Goal: Information Seeking & Learning: Learn about a topic

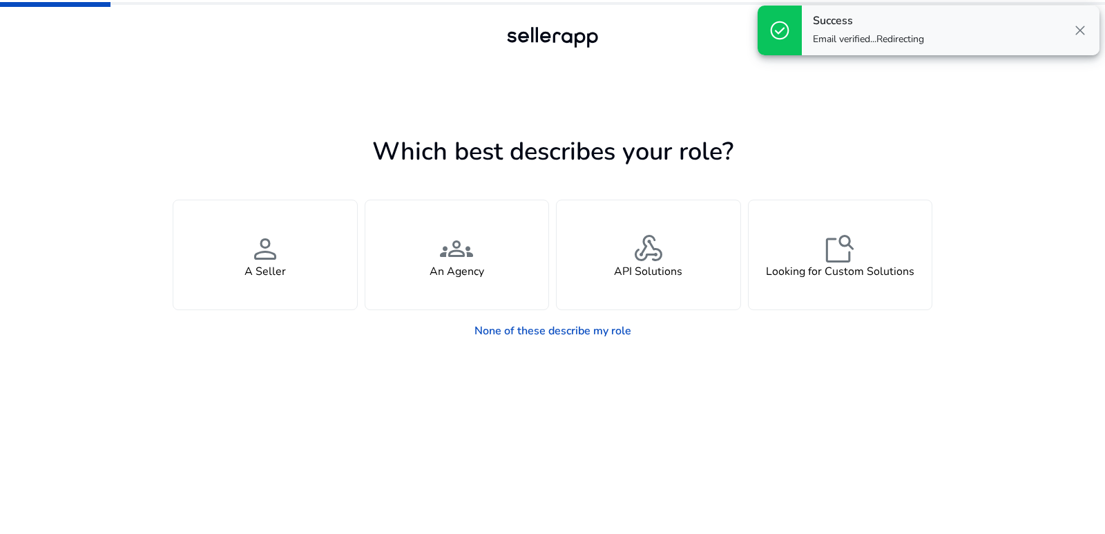
click at [1075, 32] on span "close" at bounding box center [1080, 30] width 17 height 17
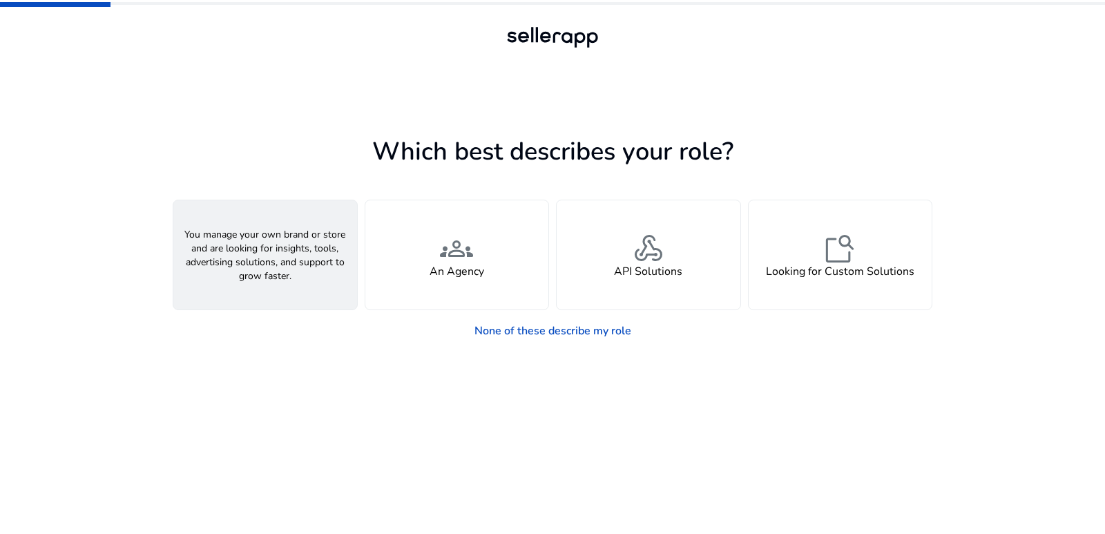
click at [317, 280] on div "person A Seller" at bounding box center [265, 254] width 184 height 109
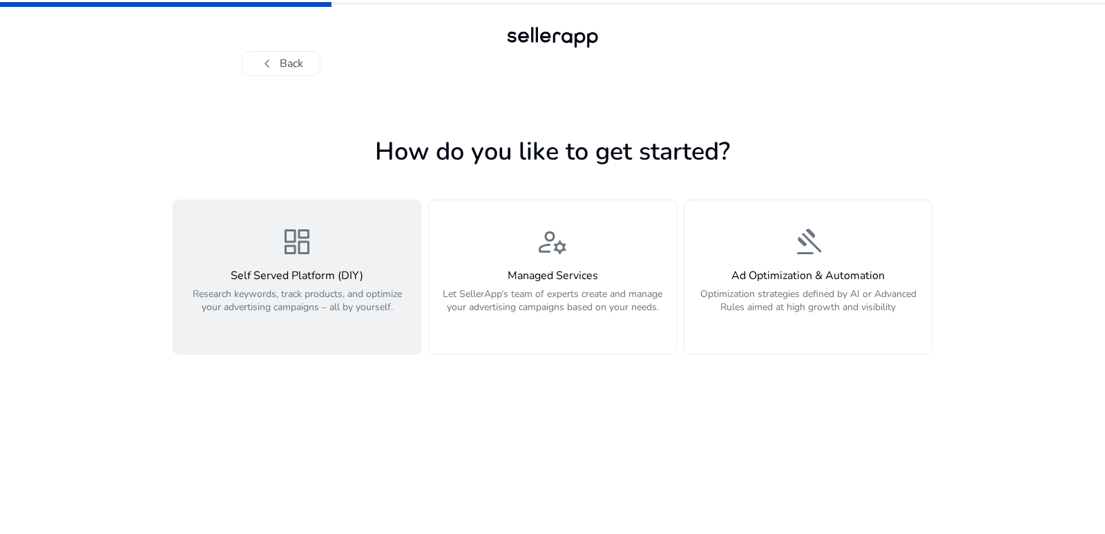
click at [352, 334] on button "dashboard Self Served Platform (DIY) Research keywords, track products, and opt…" at bounding box center [297, 277] width 249 height 155
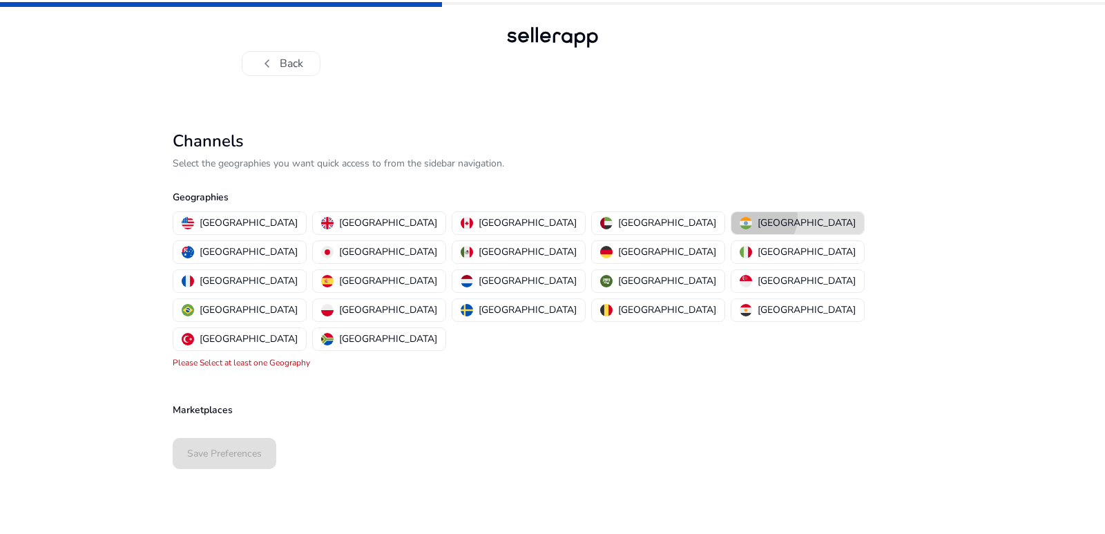
click at [758, 218] on p "[GEOGRAPHIC_DATA]" at bounding box center [807, 222] width 98 height 15
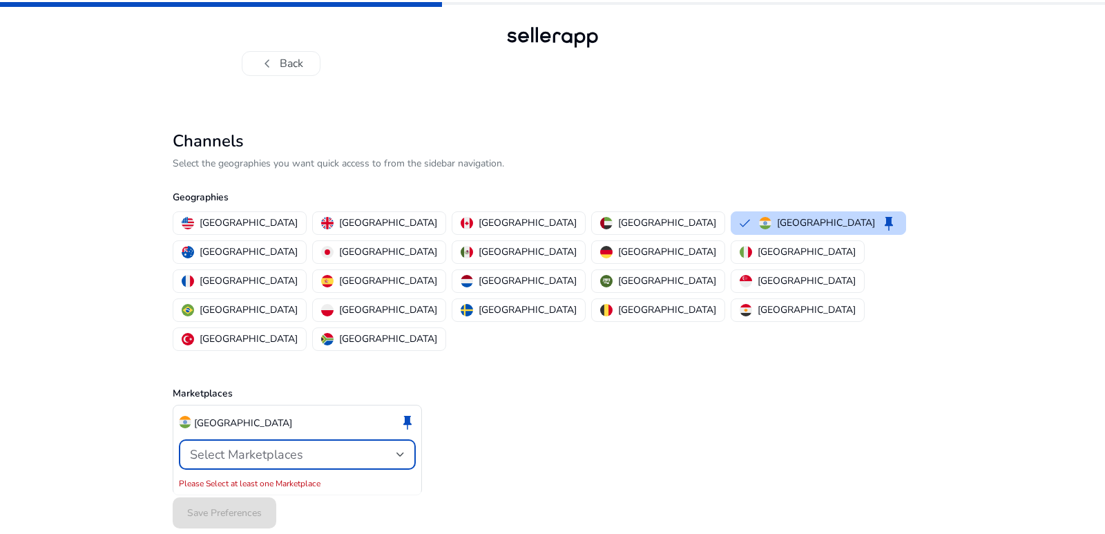
click at [275, 446] on span "Select Marketplaces" at bounding box center [246, 454] width 113 height 17
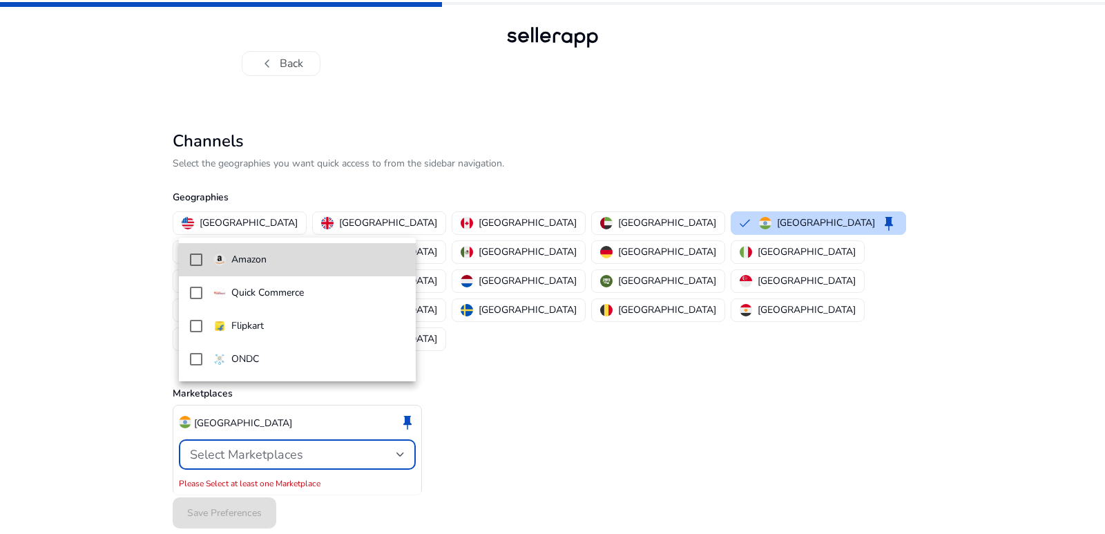
click at [198, 262] on mat-pseudo-checkbox at bounding box center [196, 259] width 12 height 12
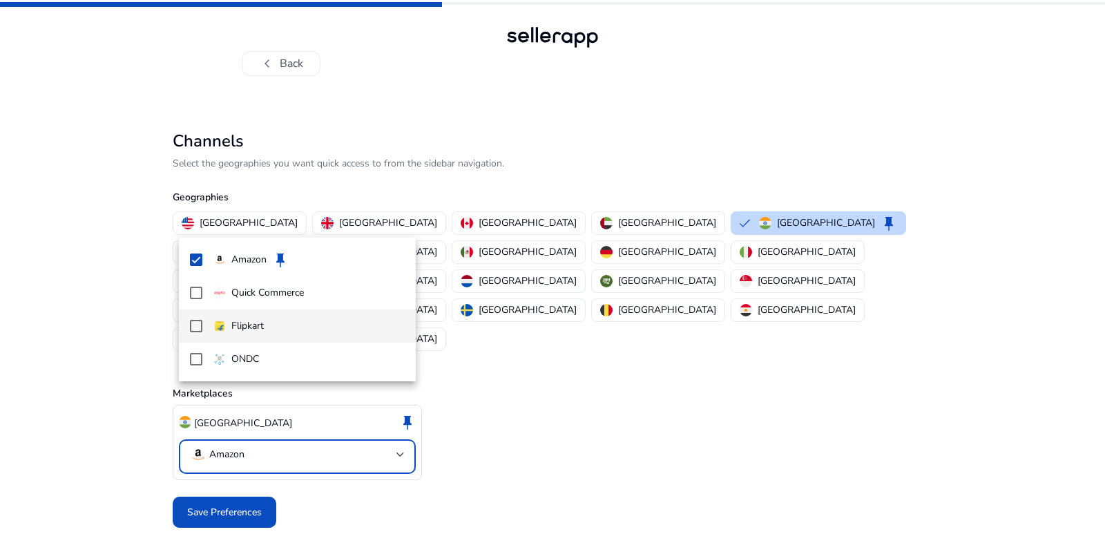
click at [198, 320] on mat-pseudo-checkbox at bounding box center [196, 326] width 12 height 12
click at [226, 452] on div at bounding box center [552, 267] width 1105 height 534
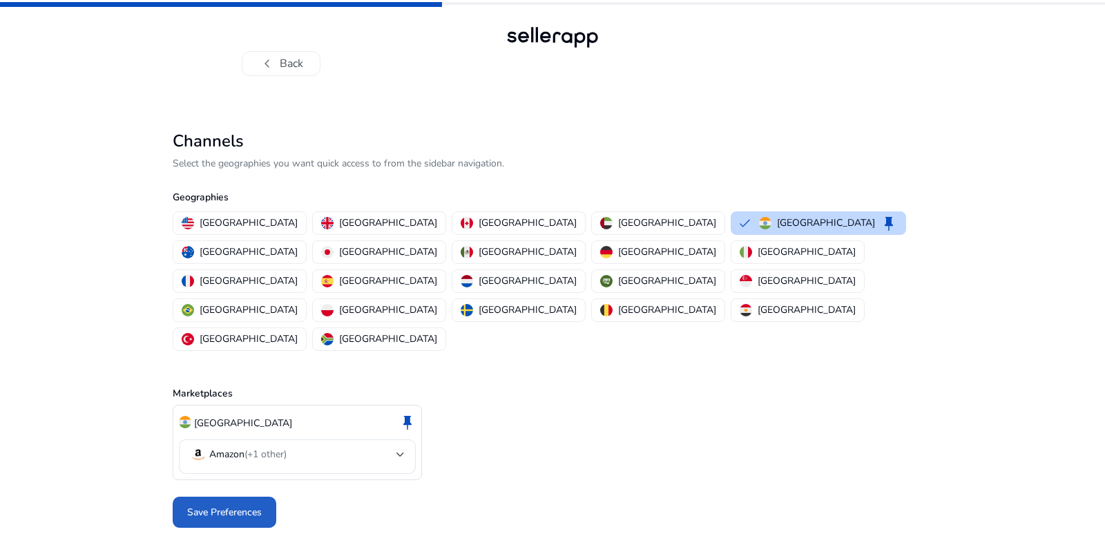
click at [226, 505] on span "Save Preferences" at bounding box center [224, 512] width 75 height 15
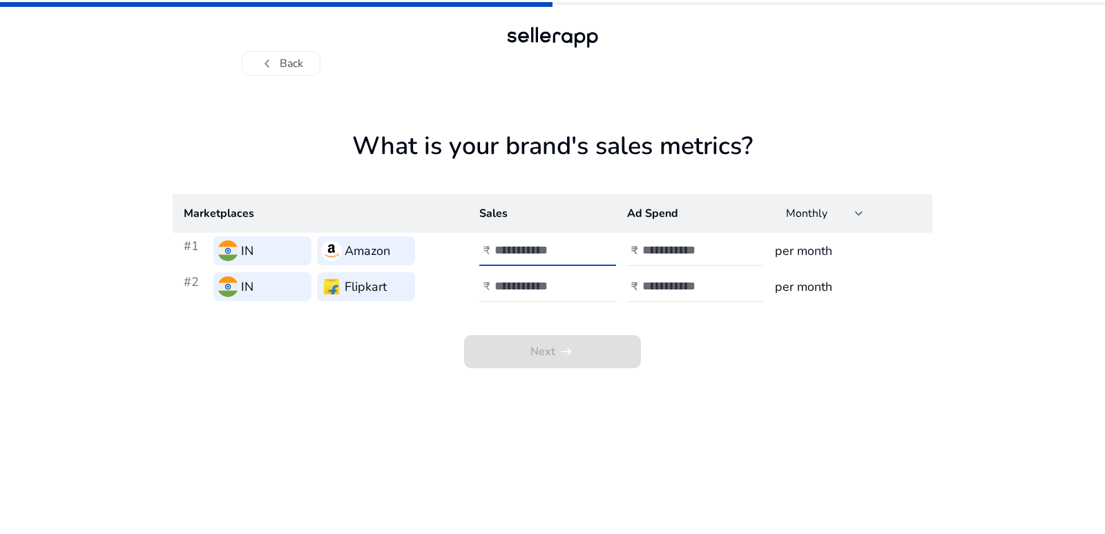
click at [544, 251] on input "number" at bounding box center [540, 249] width 93 height 15
type input "*****"
click at [544, 287] on input "number" at bounding box center [540, 285] width 93 height 15
type input "*****"
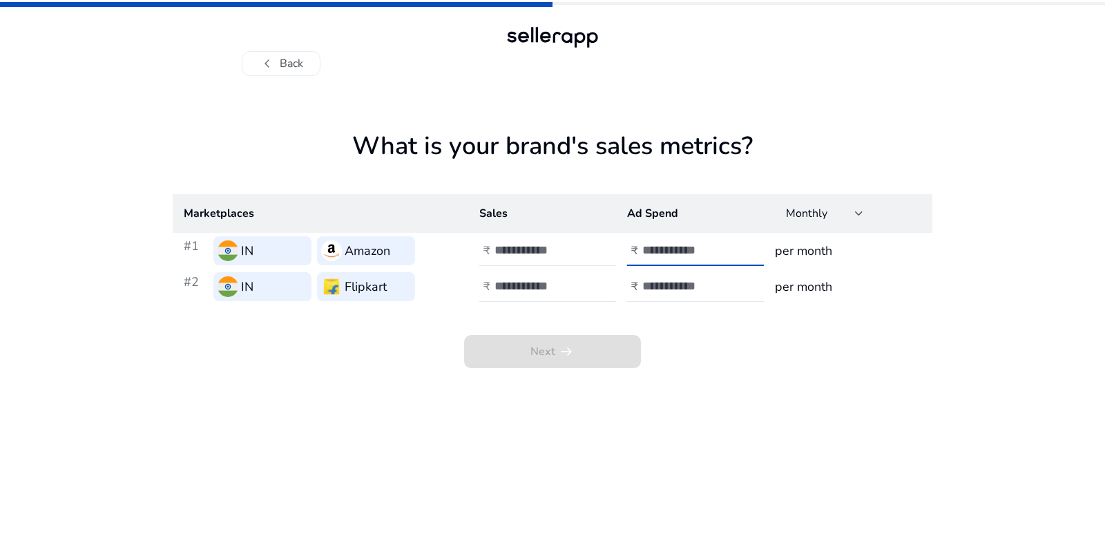
click at [695, 255] on input "number" at bounding box center [688, 249] width 93 height 15
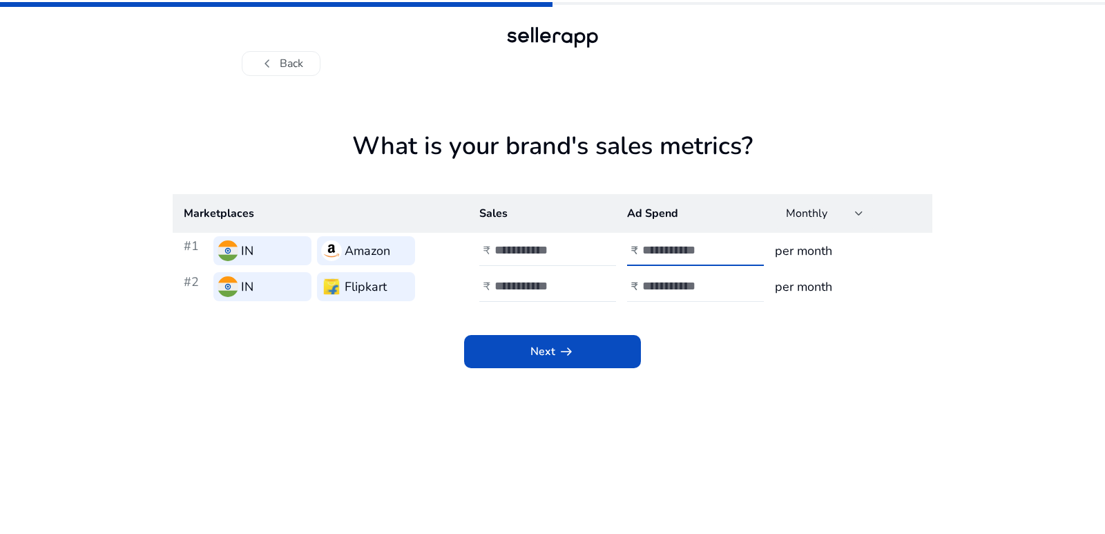
type input "****"
click at [702, 279] on input "number" at bounding box center [688, 285] width 93 height 15
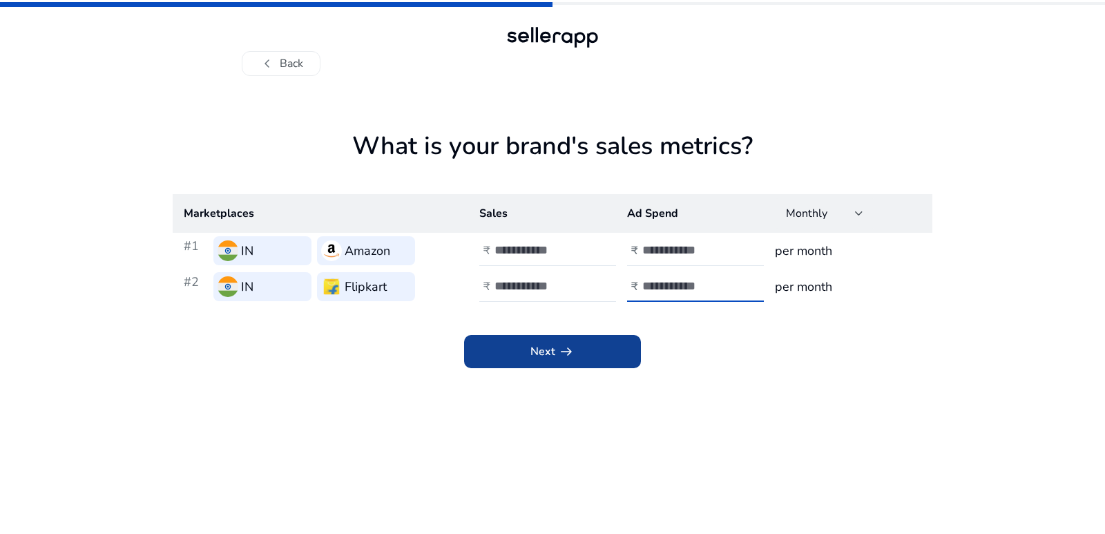
type input "****"
click at [599, 364] on span at bounding box center [552, 351] width 177 height 33
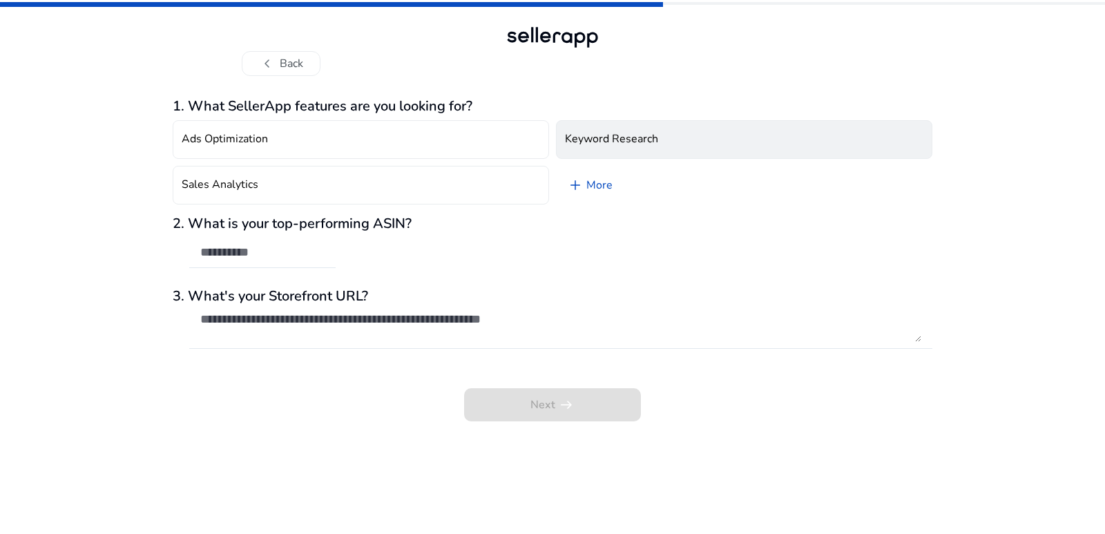
click at [597, 129] on button "Keyword Research" at bounding box center [744, 139] width 376 height 39
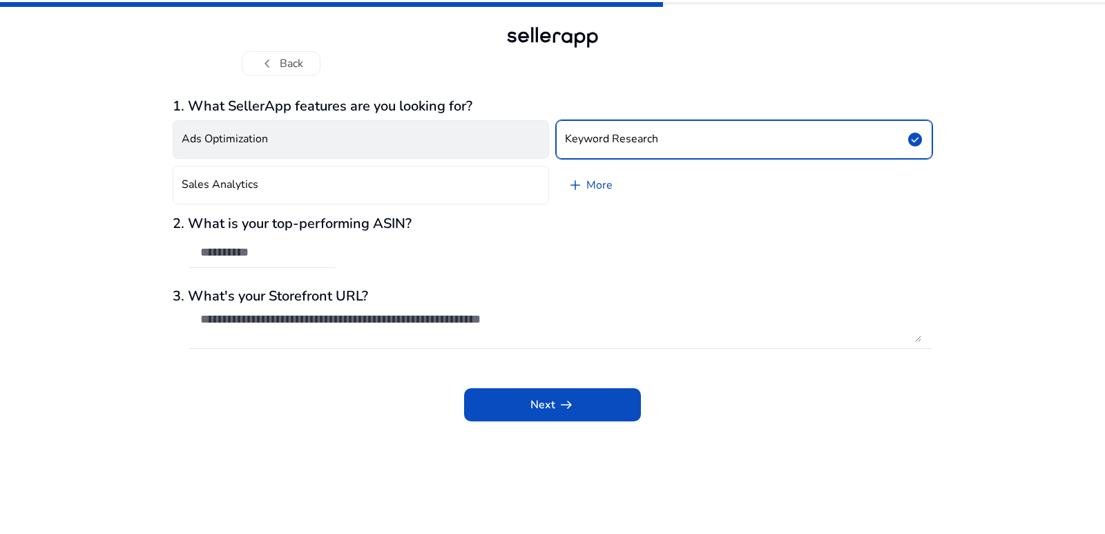
click at [454, 139] on button "Ads Optimization" at bounding box center [361, 139] width 376 height 39
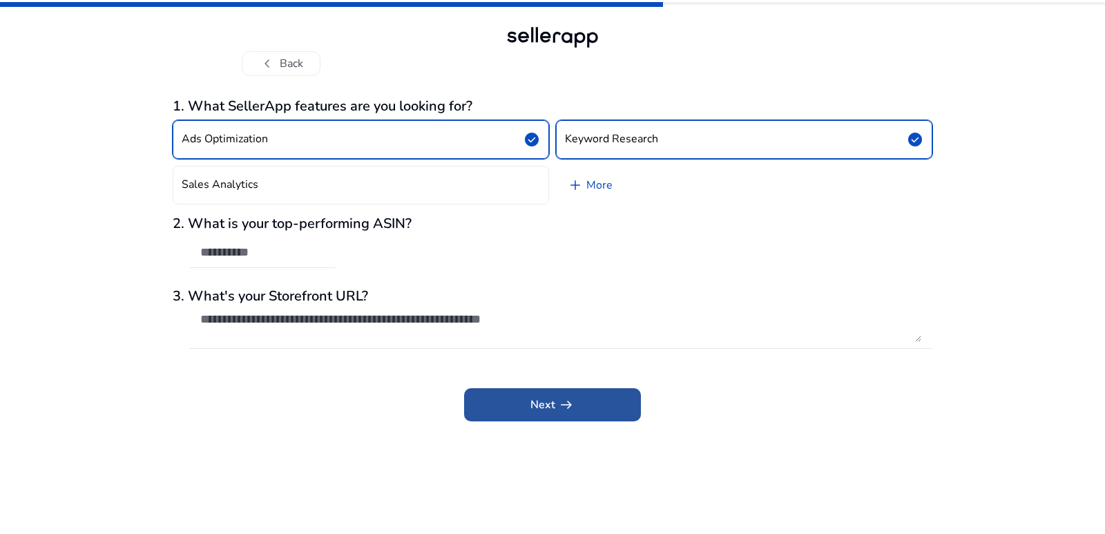
click at [501, 396] on span at bounding box center [552, 404] width 177 height 33
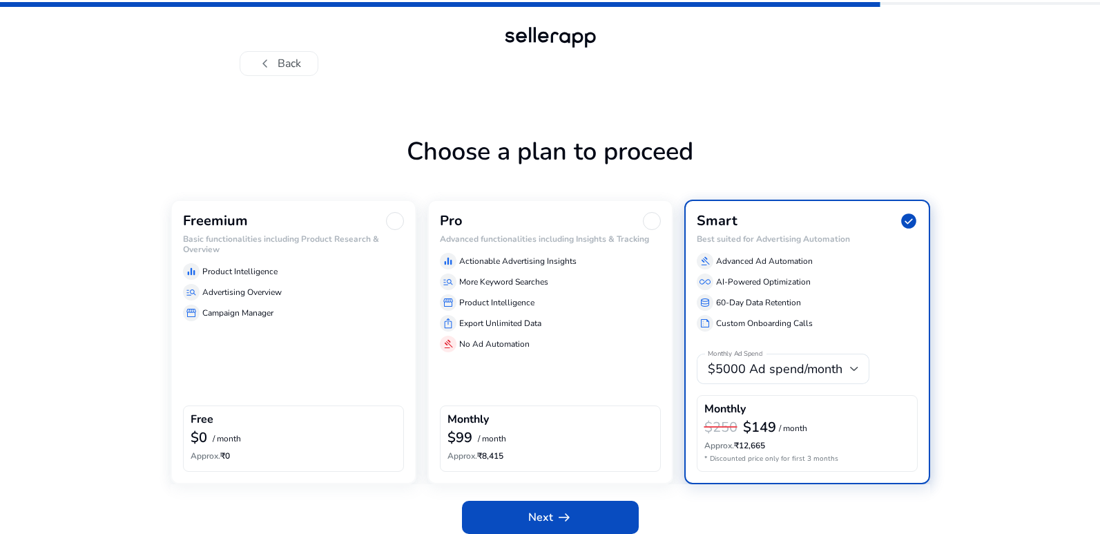
scroll to position [11, 0]
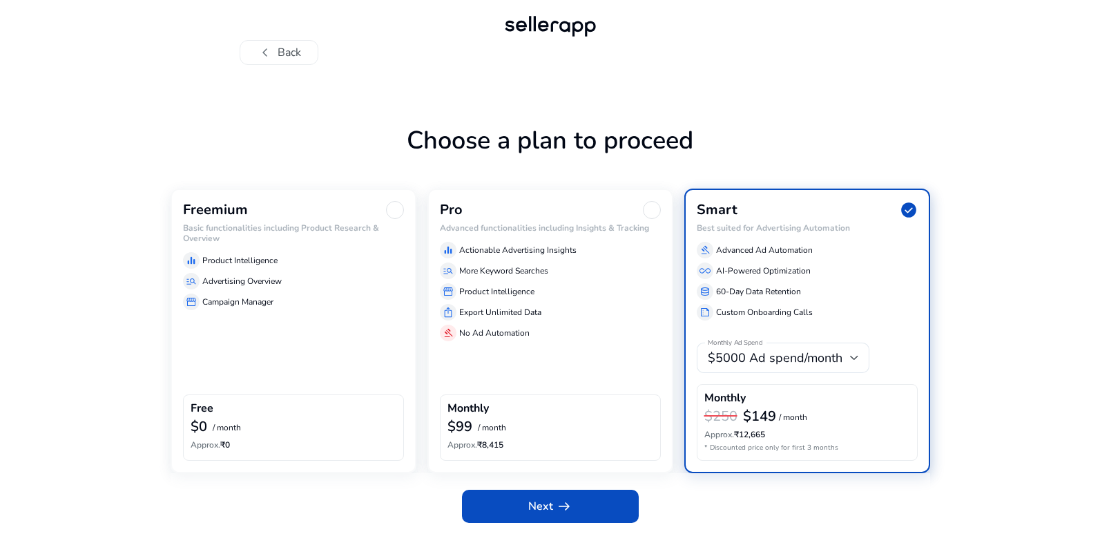
click at [279, 366] on div "Freemium Basic functionalities including Product Research & Overview equalizer …" at bounding box center [294, 331] width 246 height 285
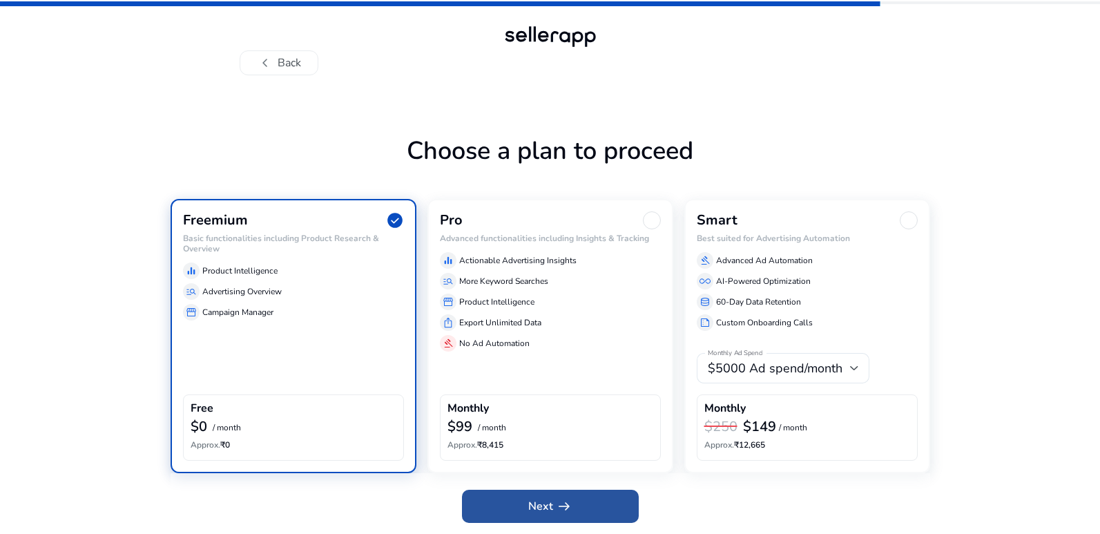
click at [511, 496] on span at bounding box center [550, 506] width 177 height 33
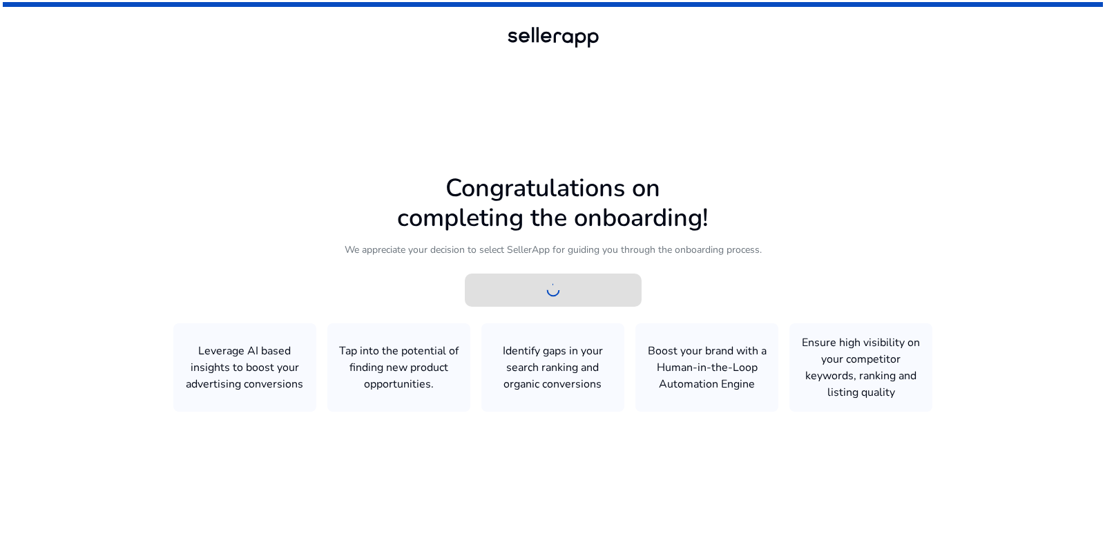
scroll to position [0, 0]
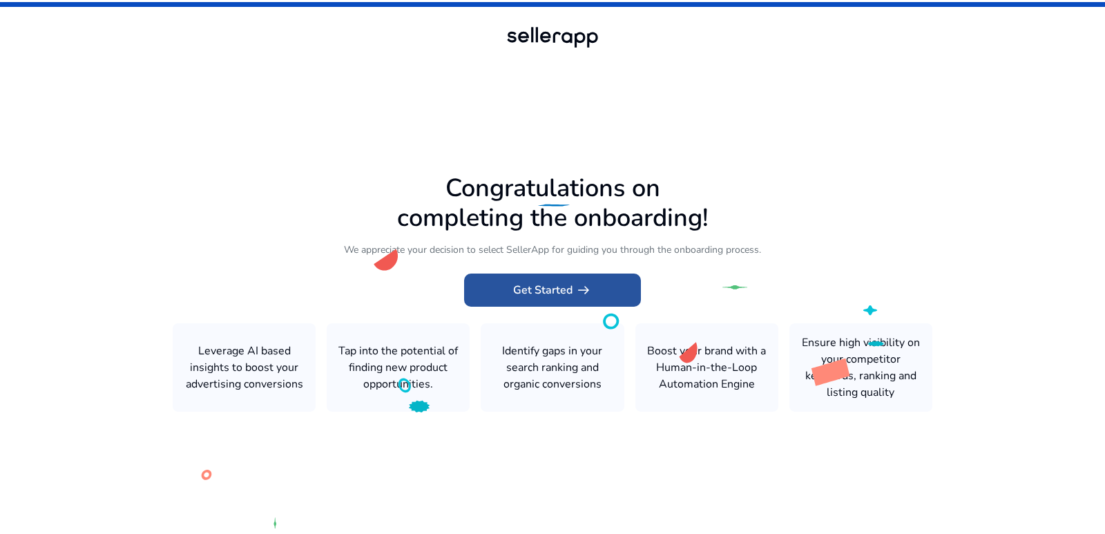
click at [532, 289] on span "Get Started arrow_right_alt" at bounding box center [552, 290] width 79 height 17
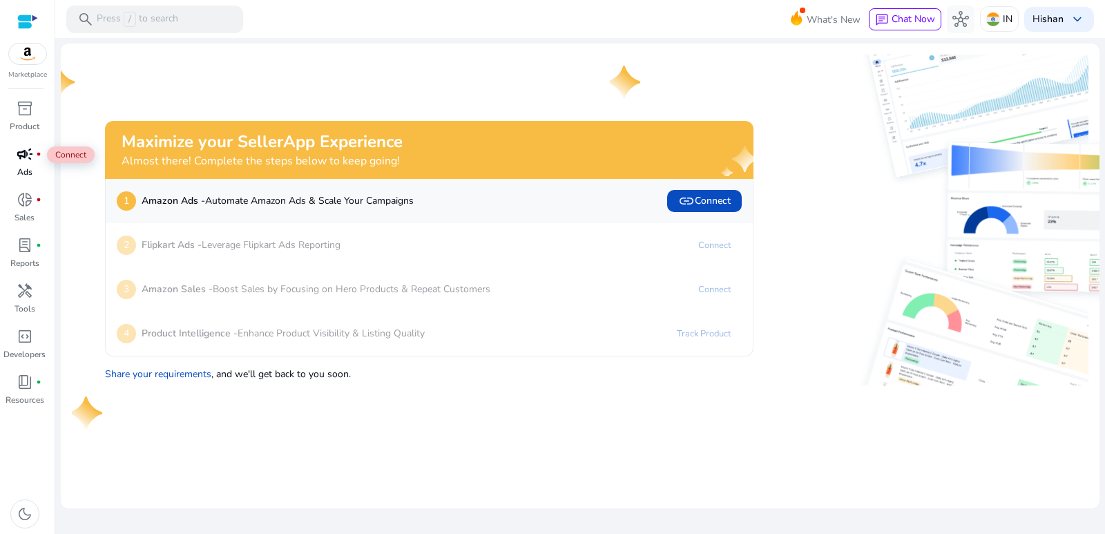
click at [22, 162] on span "campaign" at bounding box center [25, 154] width 17 height 17
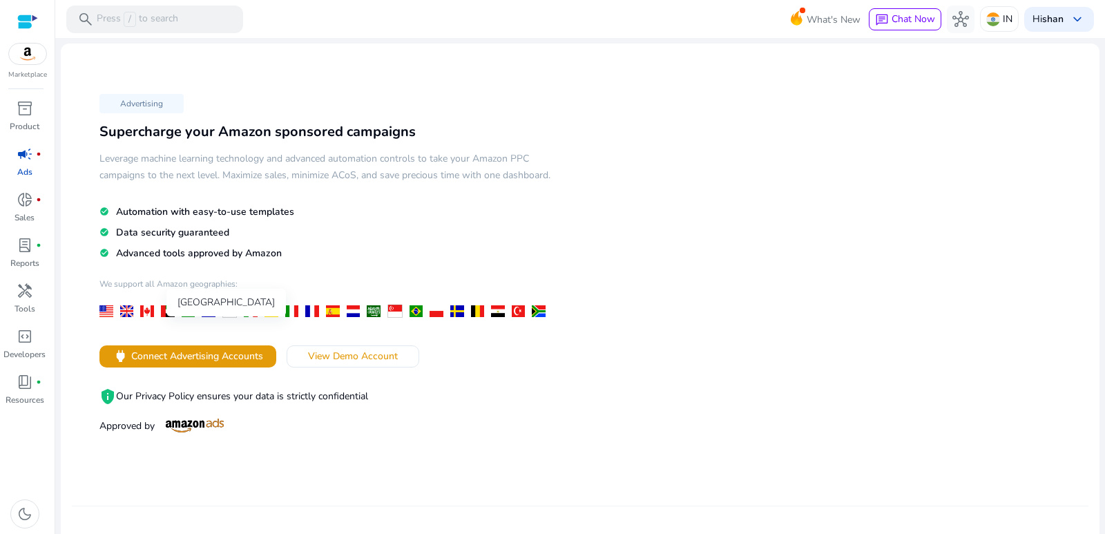
click at [186, 317] on div at bounding box center [189, 311] width 14 height 12
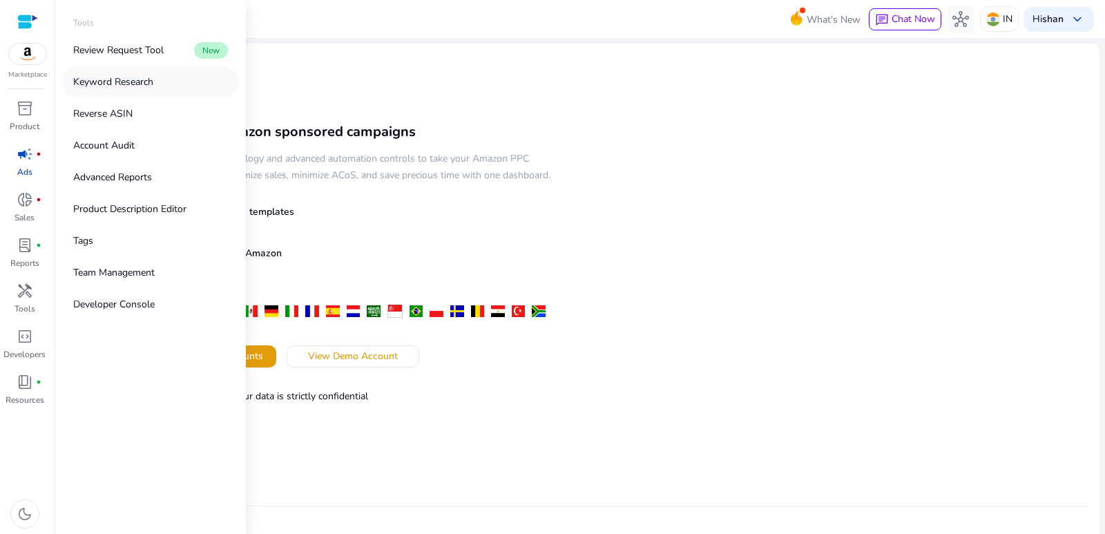
click at [147, 85] on p "Keyword Research" at bounding box center [113, 82] width 80 height 15
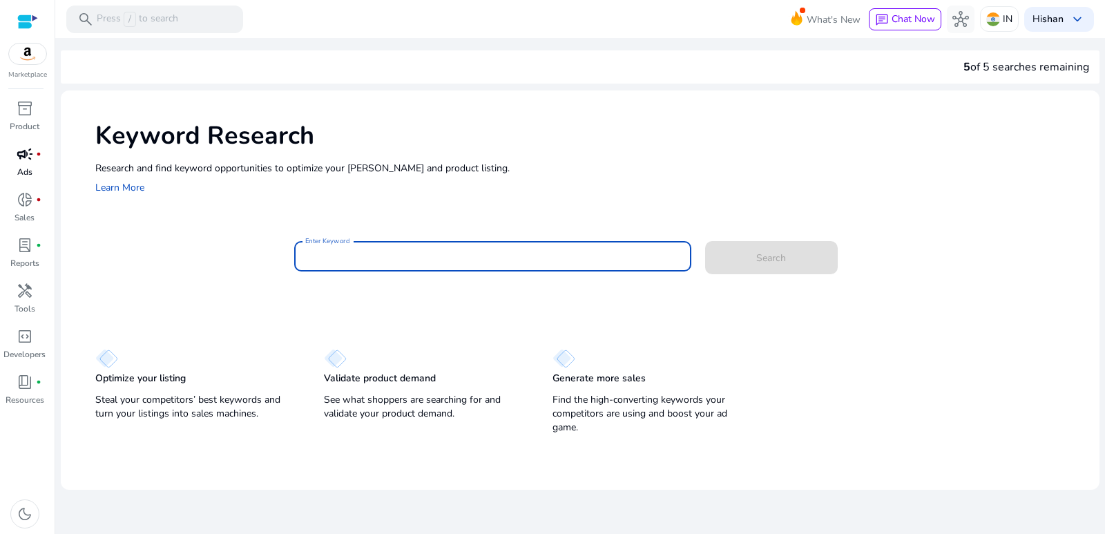
click at [354, 253] on input "Enter Keyword" at bounding box center [492, 256] width 375 height 15
click at [705, 241] on button "Search" at bounding box center [771, 257] width 133 height 33
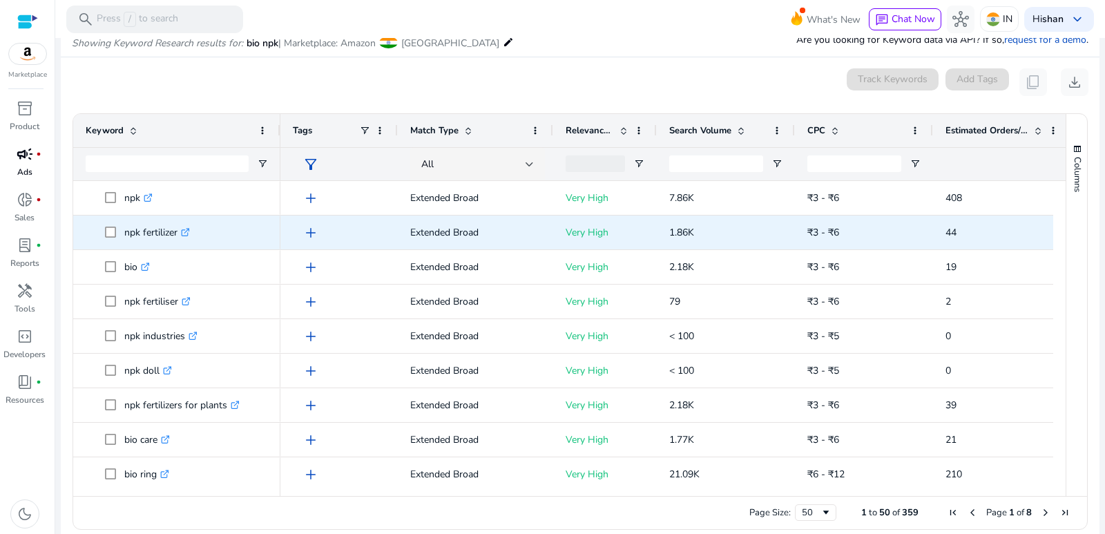
scroll to position [133, 0]
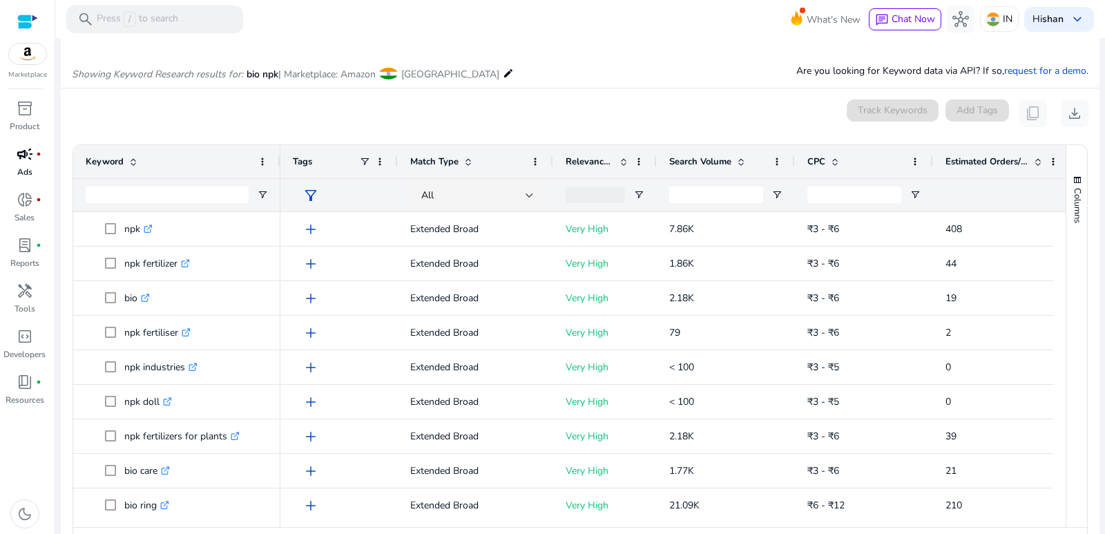
click at [878, 125] on div "Track Keywords" at bounding box center [893, 113] width 92 height 28
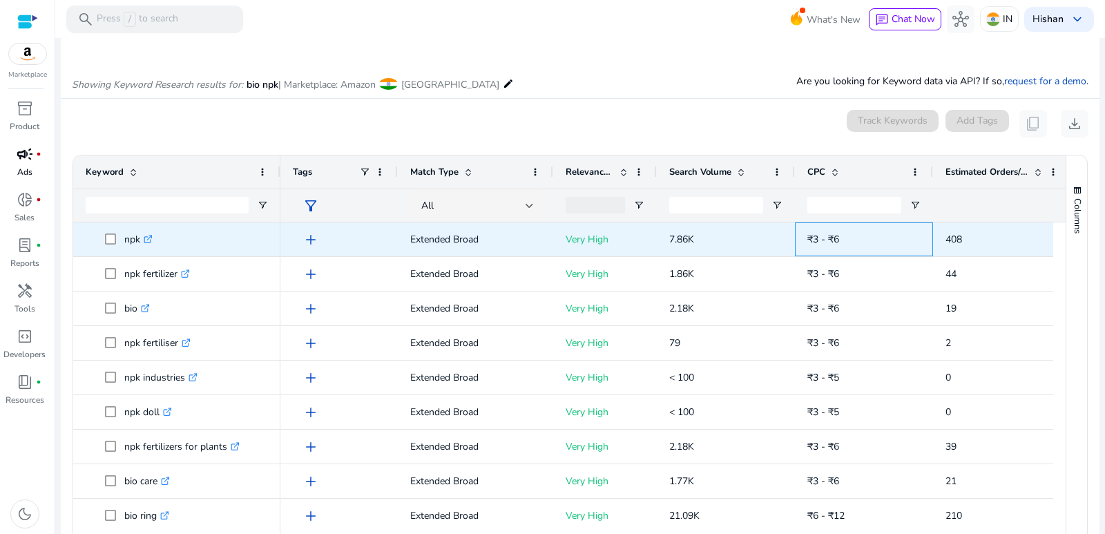
click at [811, 235] on span "₹3 - ₹6" at bounding box center [823, 239] width 32 height 13
click at [716, 235] on p "7.86K" at bounding box center [725, 239] width 113 height 28
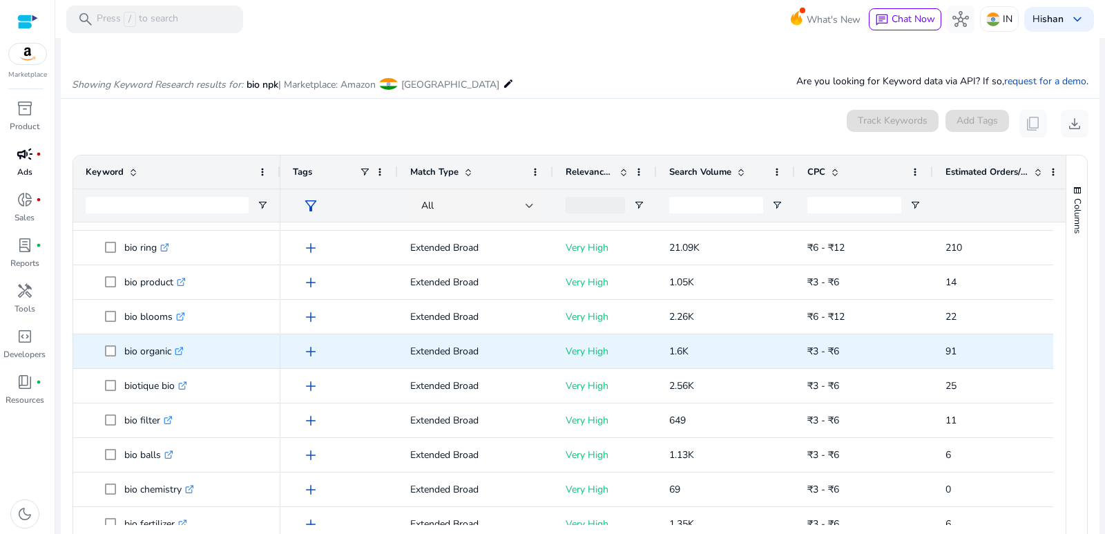
scroll to position [0, 0]
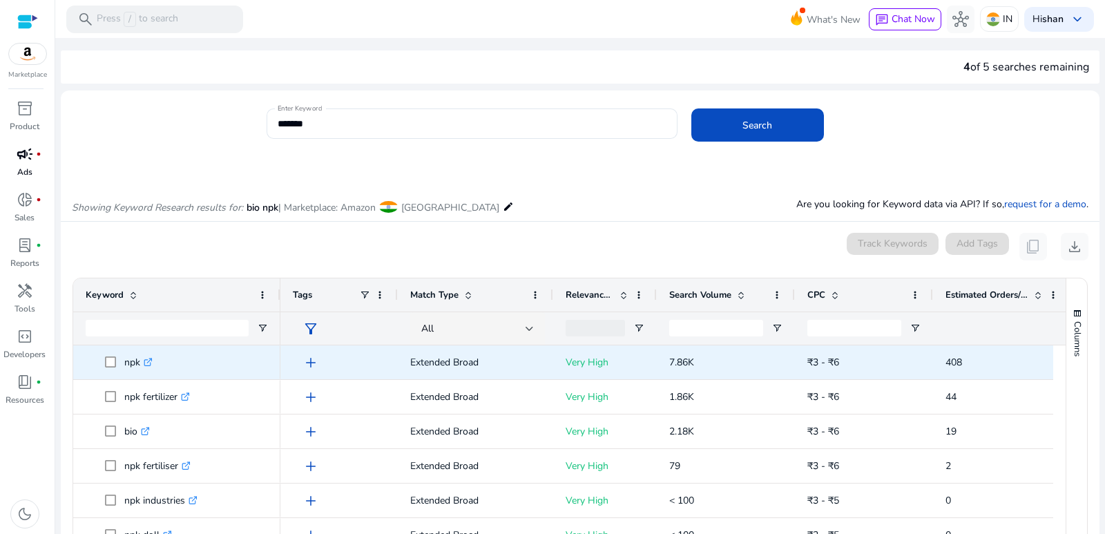
click at [311, 365] on span "add" at bounding box center [310, 362] width 17 height 17
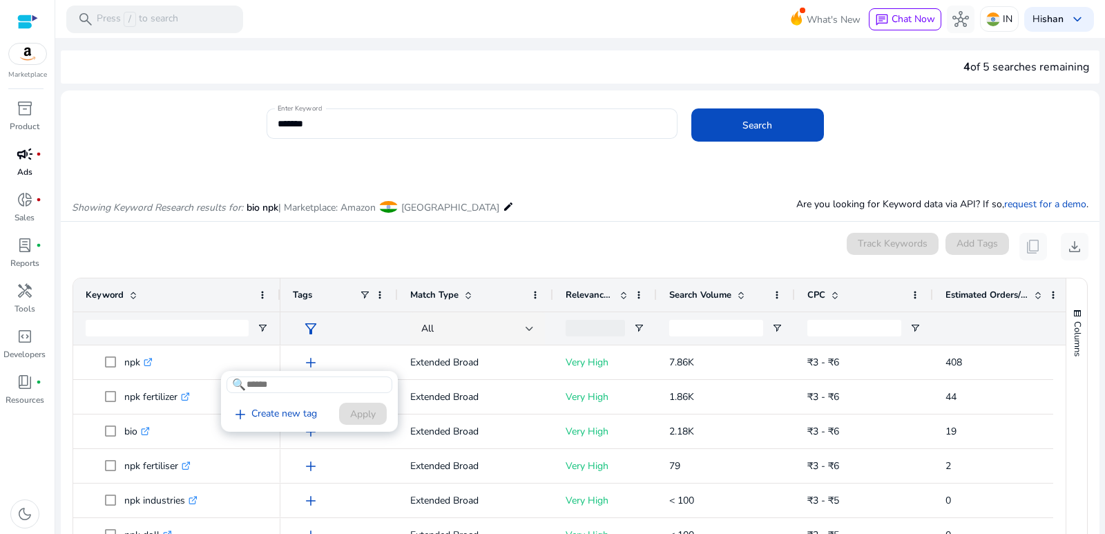
click at [492, 169] on div at bounding box center [552, 267] width 1105 height 534
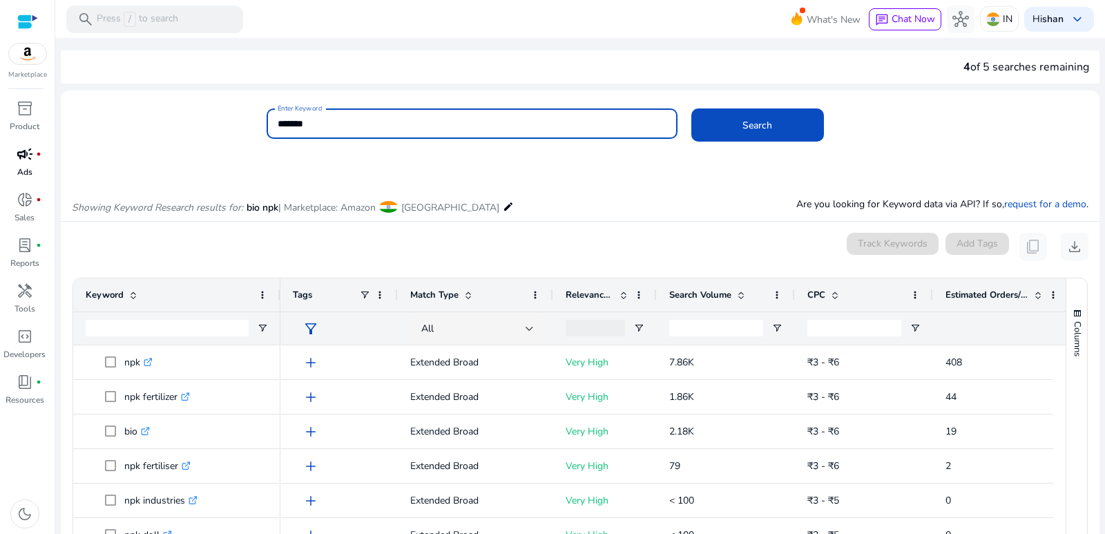
click at [510, 128] on input "*******" at bounding box center [472, 123] width 389 height 15
type input "*"
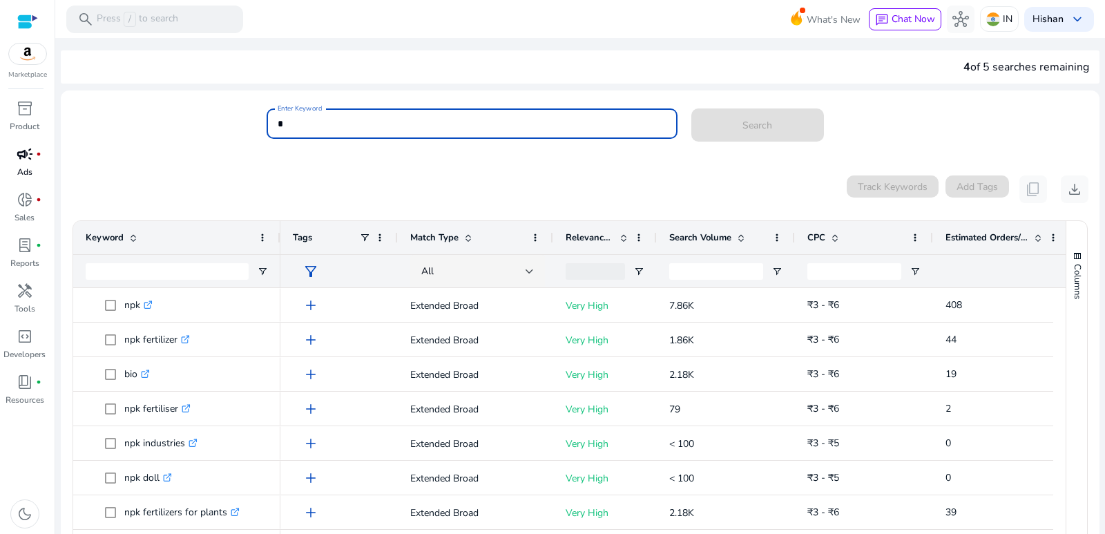
click at [510, 128] on input "*" at bounding box center [472, 123] width 389 height 15
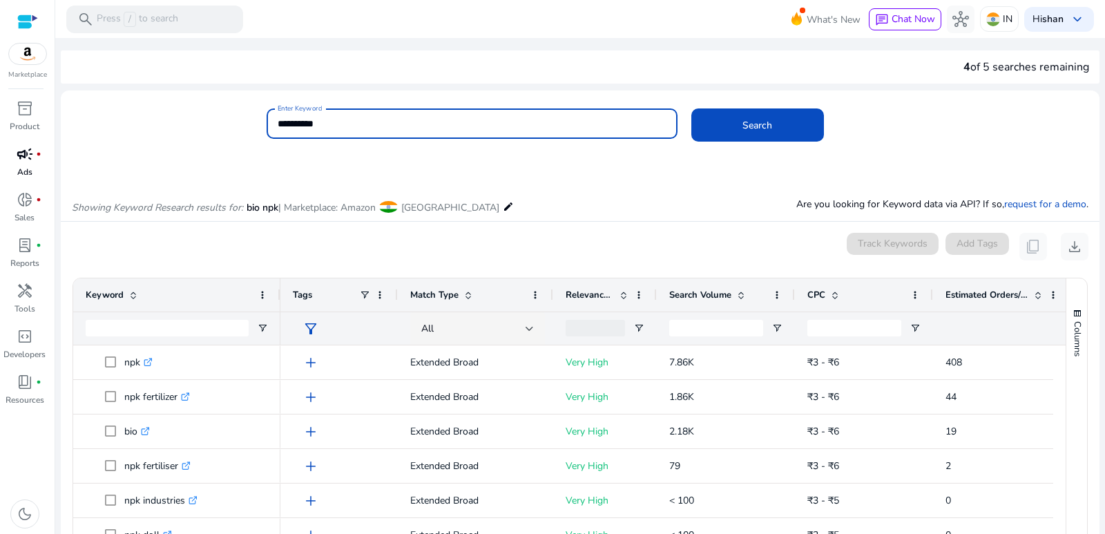
click at [691, 108] on button "Search" at bounding box center [757, 124] width 133 height 33
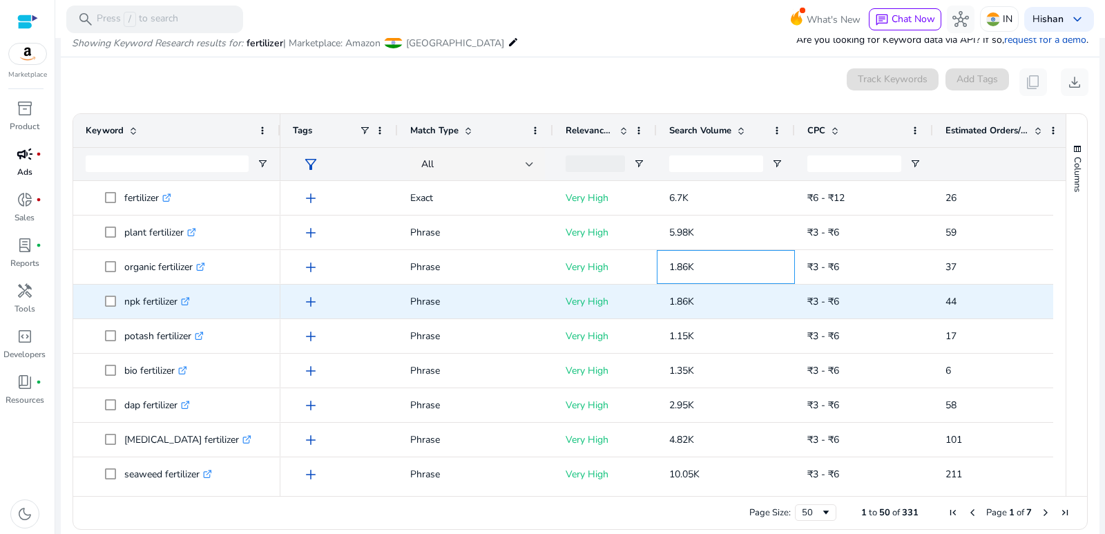
drag, startPoint x: 743, startPoint y: 262, endPoint x: 724, endPoint y: 305, distance: 47.0
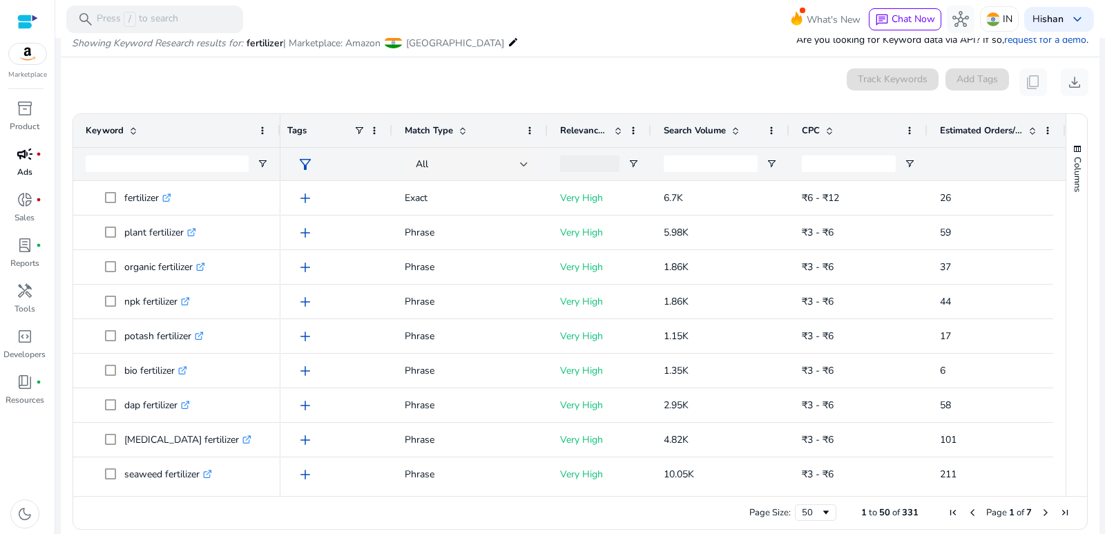
click at [683, 92] on div "0 keyword(s) selected Track Keywords Add Tags content_copy download" at bounding box center [580, 82] width 1017 height 28
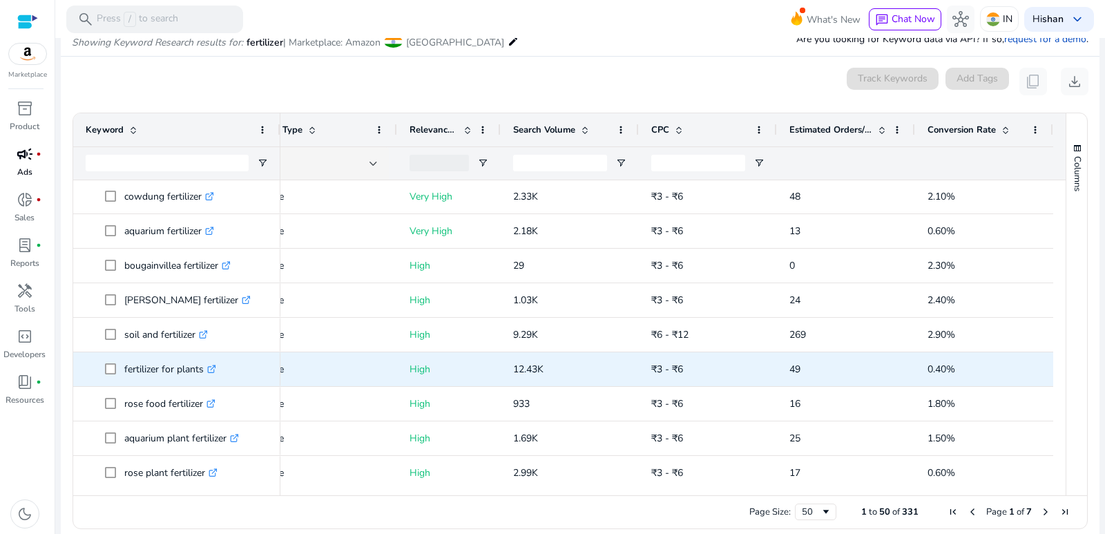
scroll to position [535, 0]
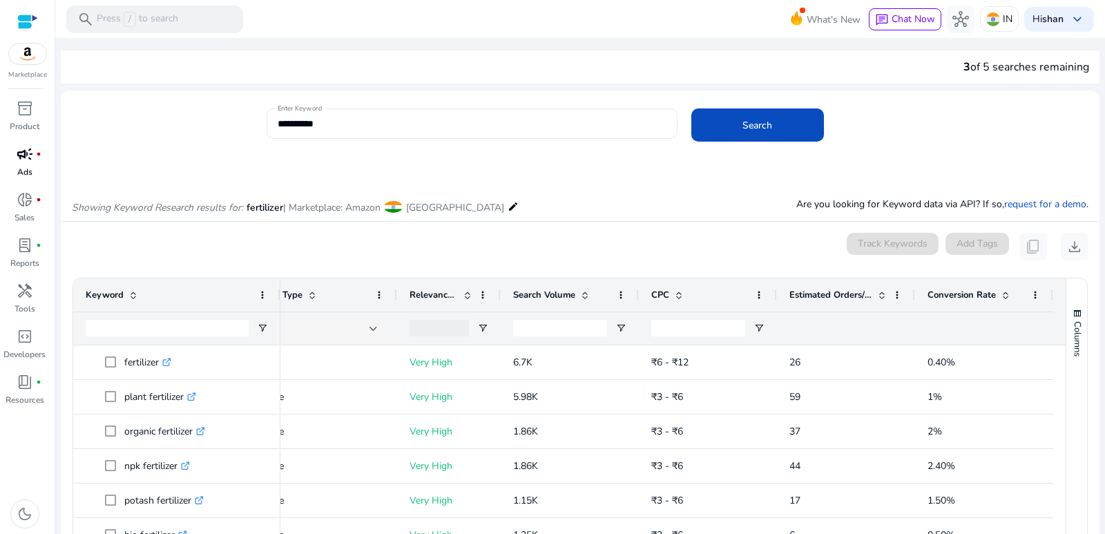
click at [413, 122] on input "**********" at bounding box center [472, 123] width 389 height 15
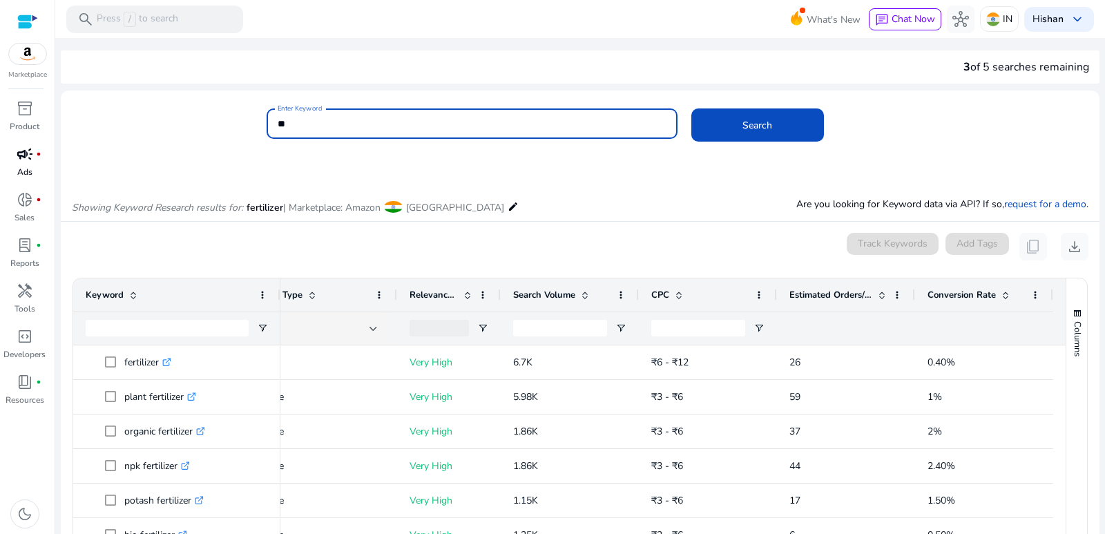
type input "*"
click at [691, 108] on button "Search" at bounding box center [757, 124] width 133 height 33
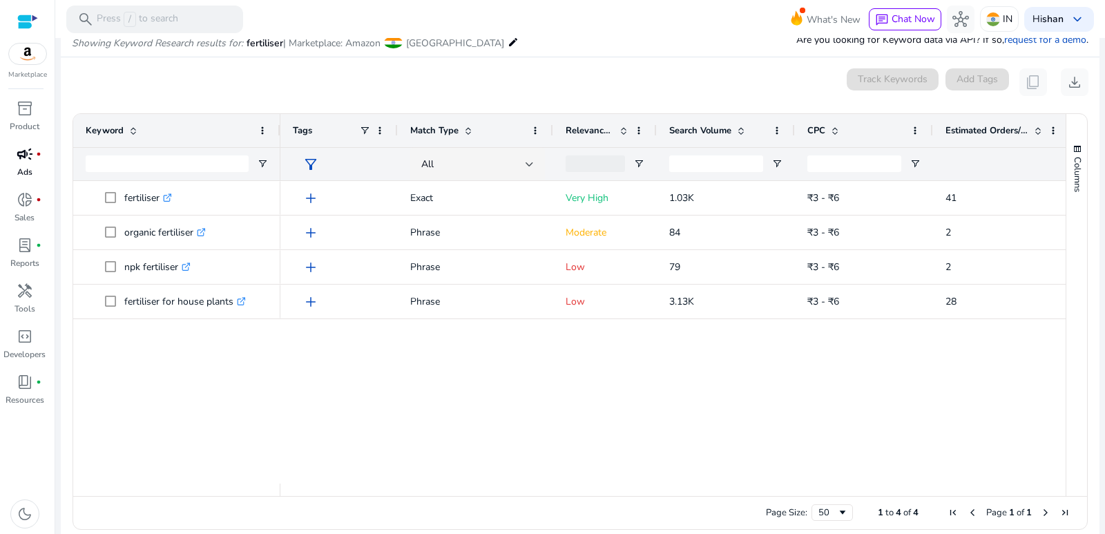
scroll to position [0, 0]
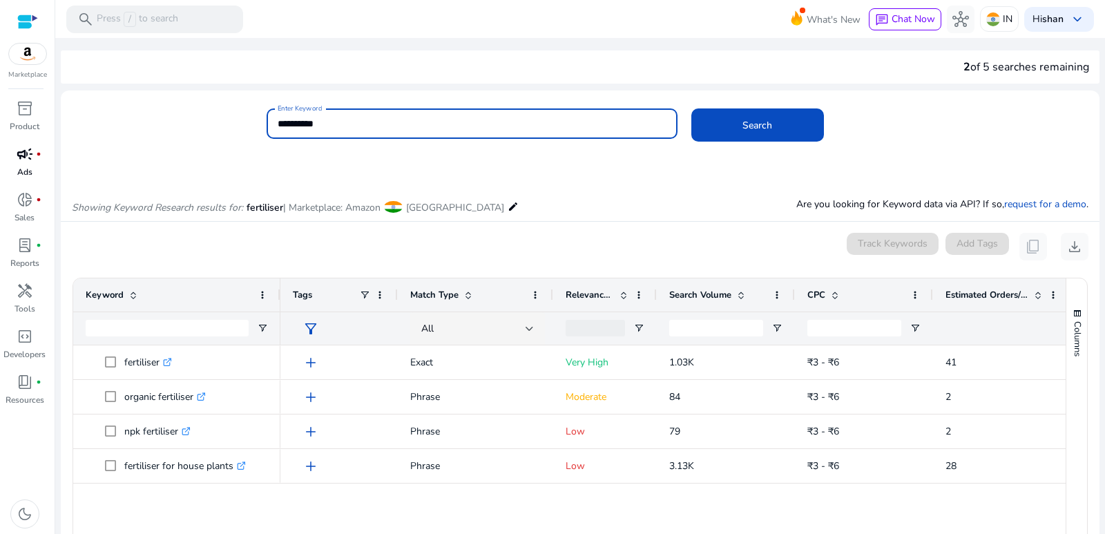
type input "**********"
click at [691, 108] on button "Search" at bounding box center [757, 124] width 133 height 33
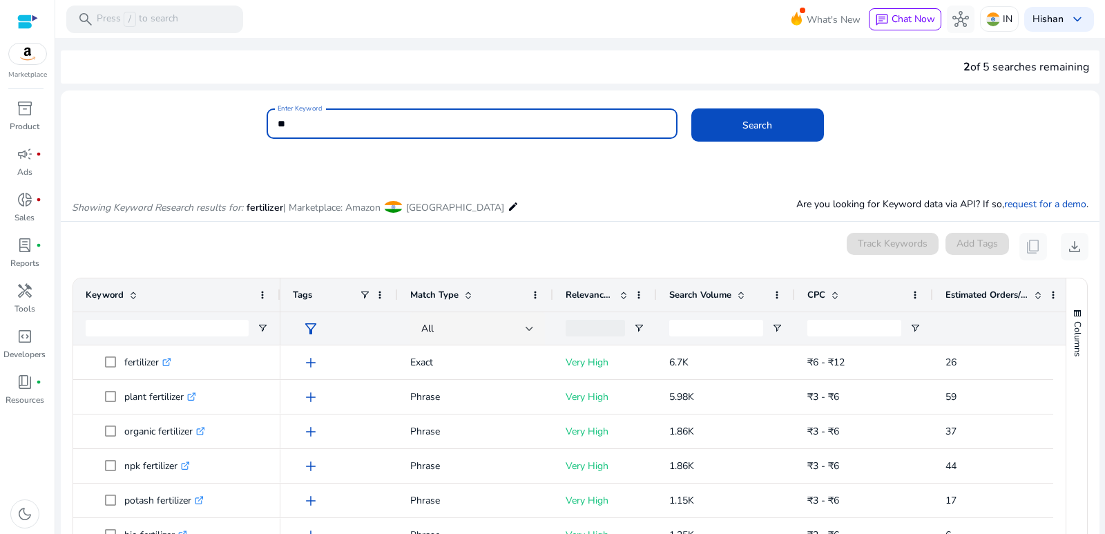
type input "*"
click at [691, 108] on button "Search" at bounding box center [757, 124] width 133 height 33
type input "*"
click at [691, 108] on button "Search" at bounding box center [757, 124] width 133 height 33
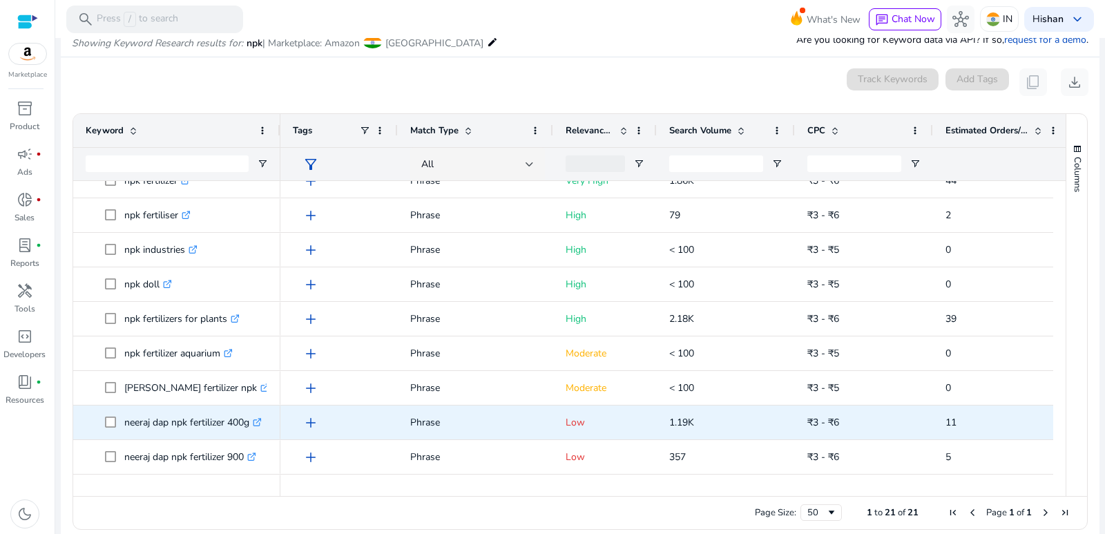
scroll to position [17, 0]
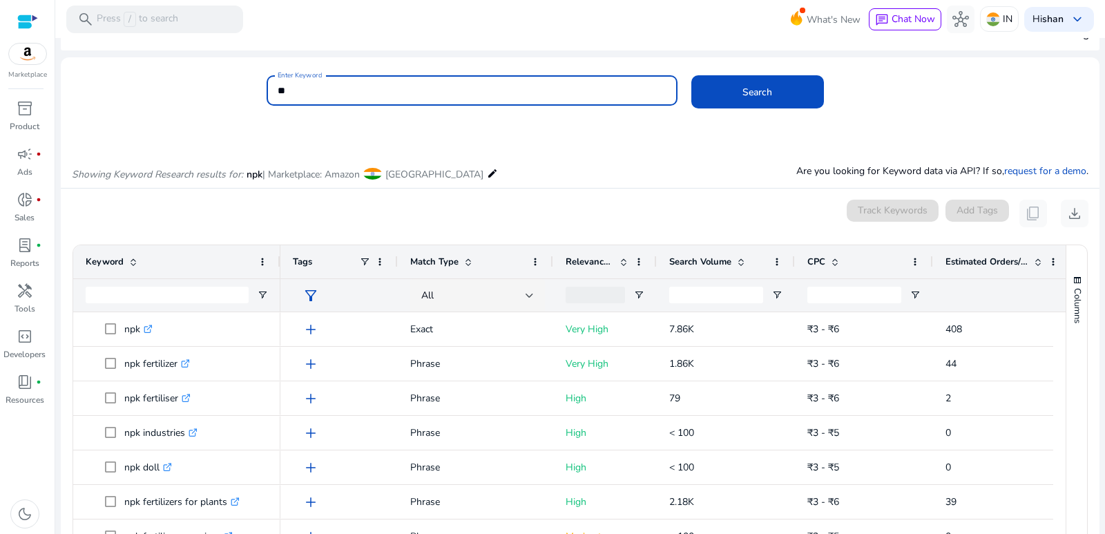
type input "*"
click at [691, 75] on button "Search" at bounding box center [757, 91] width 133 height 33
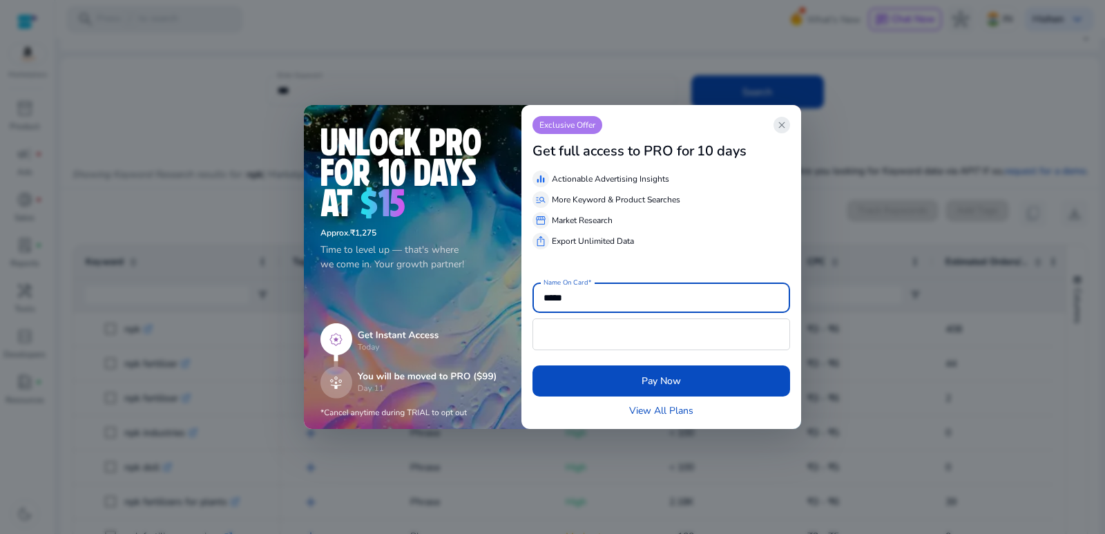
click at [783, 124] on span "close" at bounding box center [781, 124] width 11 height 11
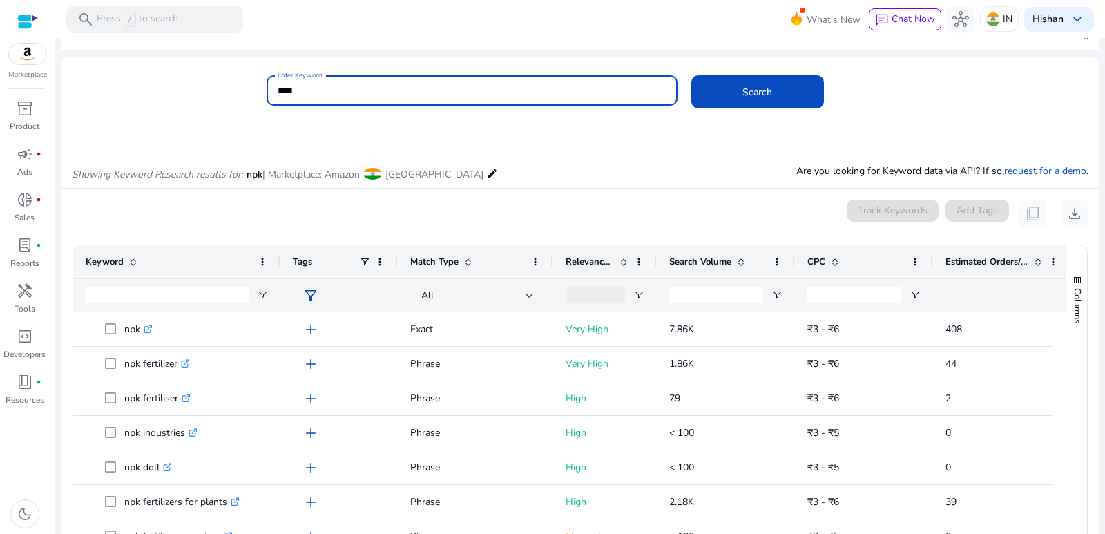
click at [608, 89] on input "***" at bounding box center [472, 90] width 389 height 15
type input "***"
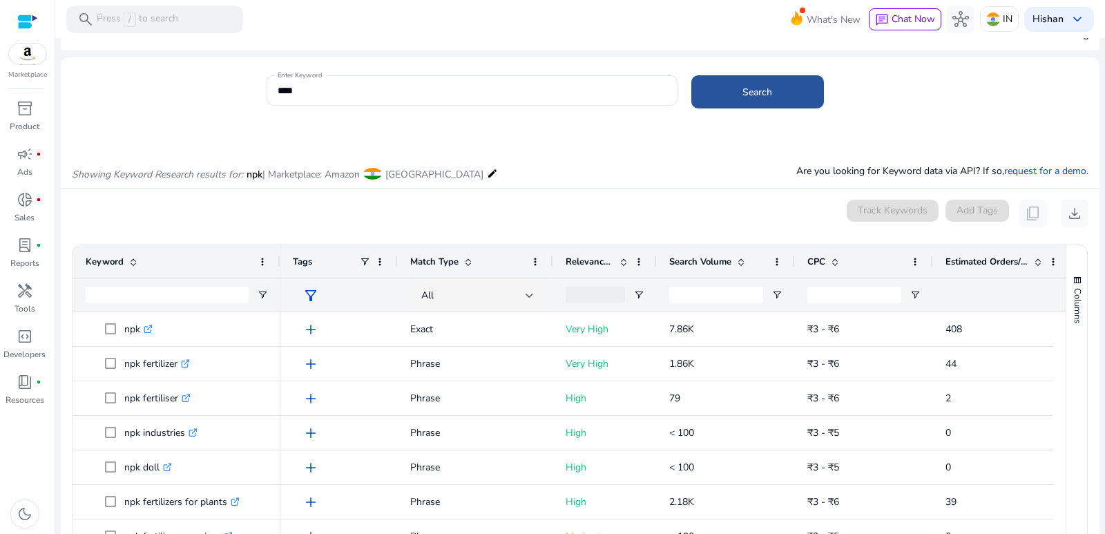
click at [719, 95] on span at bounding box center [757, 91] width 133 height 33
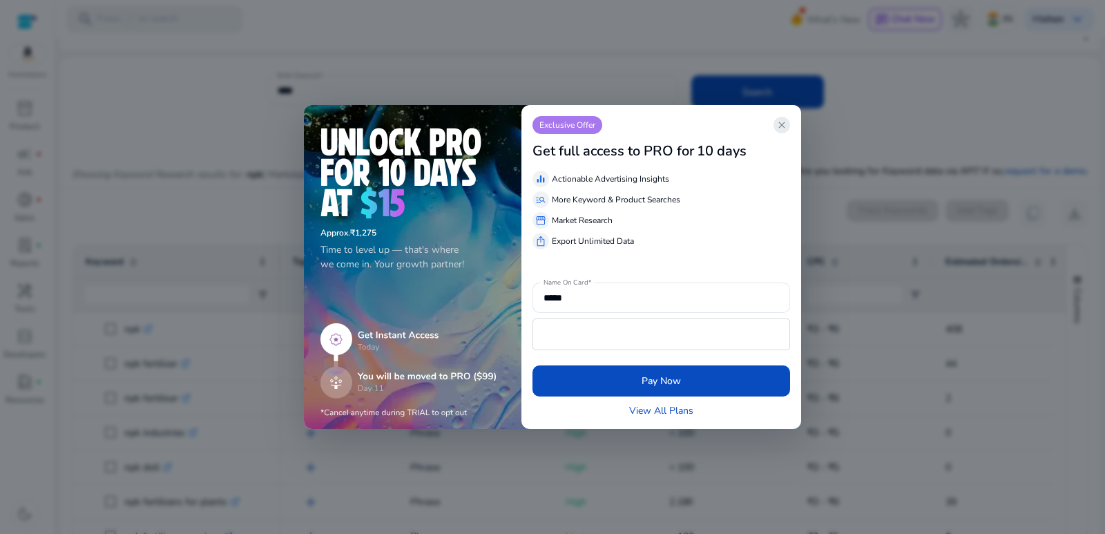
click at [786, 126] on span "close" at bounding box center [781, 124] width 11 height 11
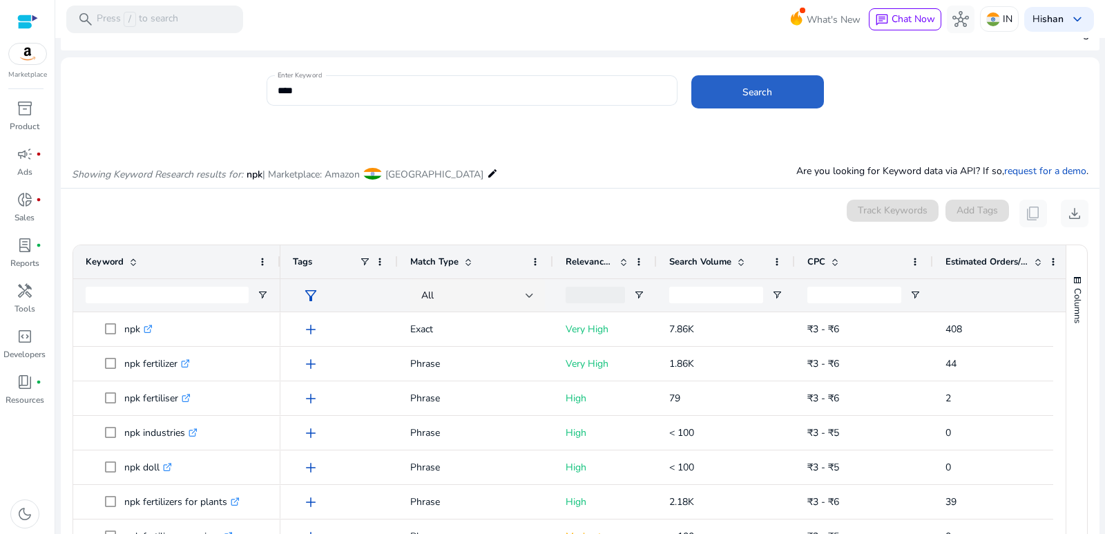
scroll to position [0, 0]
